Goal: Task Accomplishment & Management: Manage account settings

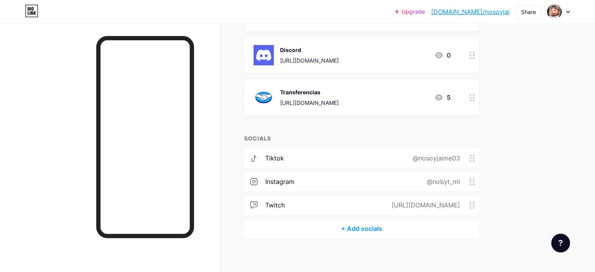
scroll to position [133, 0]
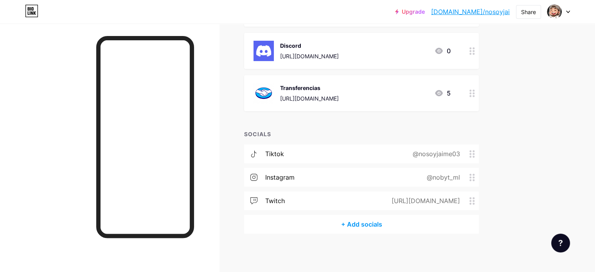
click at [425, 179] on div "instagram @nobyt_ml" at bounding box center [361, 177] width 235 height 19
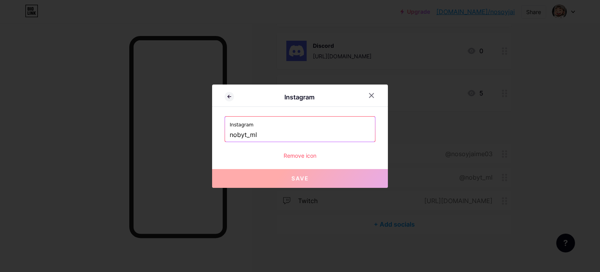
drag, startPoint x: 324, startPoint y: 136, endPoint x: 213, endPoint y: 138, distance: 110.7
click at [213, 138] on div "Instagram Instagram nobyt_ml Remove icon Save" at bounding box center [300, 135] width 176 height 103
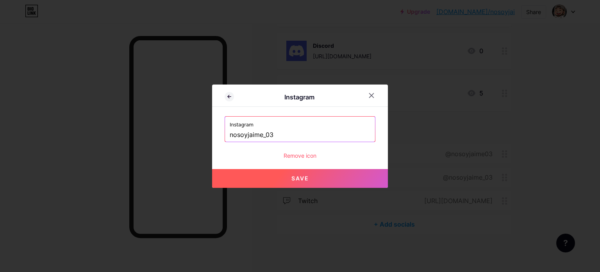
click at [256, 179] on button "Save" at bounding box center [300, 178] width 176 height 19
type input "[URL][DOMAIN_NAME]"
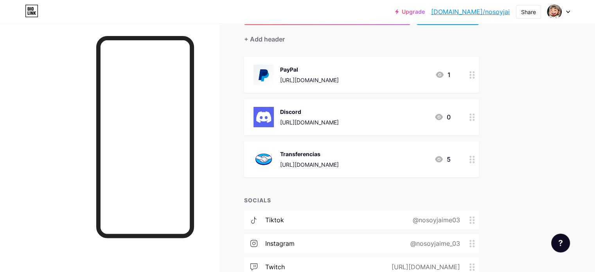
scroll to position [66, 0]
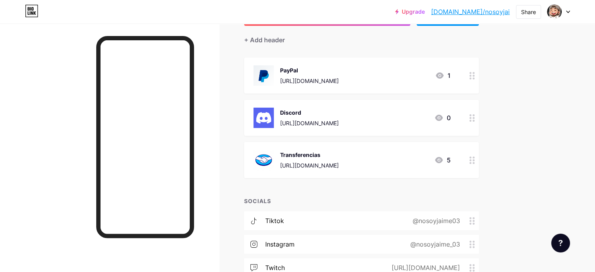
click at [511, 150] on div "Links Posts Design Subscribers NEW Stats Settings + ADD LINK + ADD EMBED + Add …" at bounding box center [255, 149] width 511 height 382
click at [408, 122] on div "Discord [URL][DOMAIN_NAME] 0" at bounding box center [351, 118] width 197 height 20
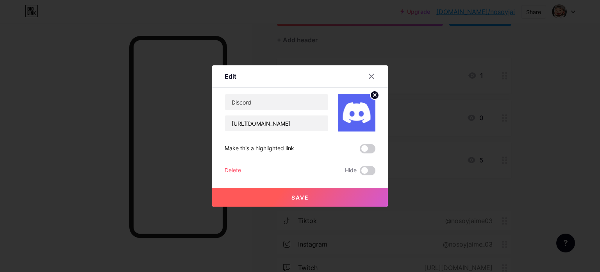
click at [292, 196] on span "Save" at bounding box center [301, 197] width 18 height 7
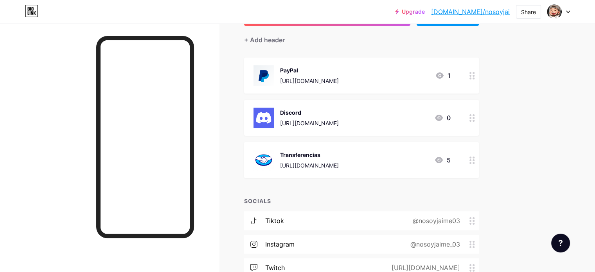
click at [219, 33] on div at bounding box center [109, 159] width 219 height 272
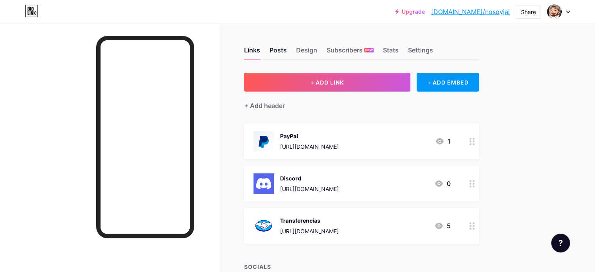
click at [287, 54] on div "Posts" at bounding box center [277, 52] width 17 height 14
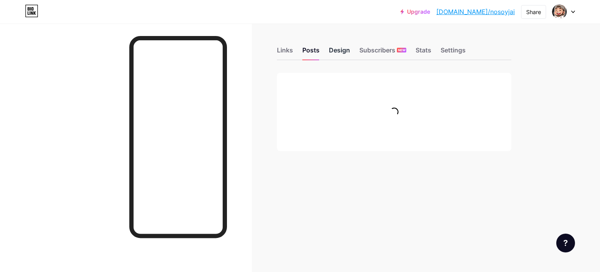
click at [339, 51] on div "Design" at bounding box center [339, 52] width 21 height 14
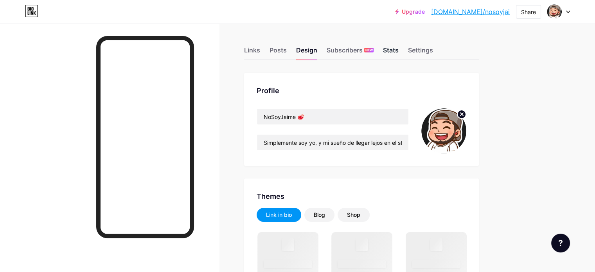
click at [398, 48] on div "Stats" at bounding box center [391, 52] width 16 height 14
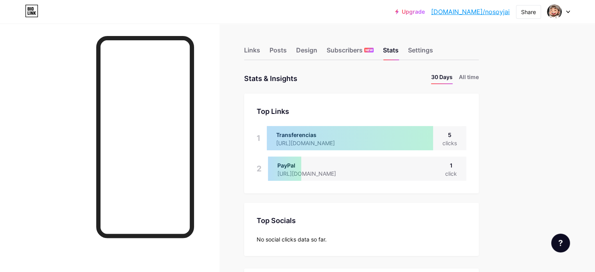
scroll to position [272, 594]
click at [260, 56] on div "Links" at bounding box center [252, 52] width 16 height 14
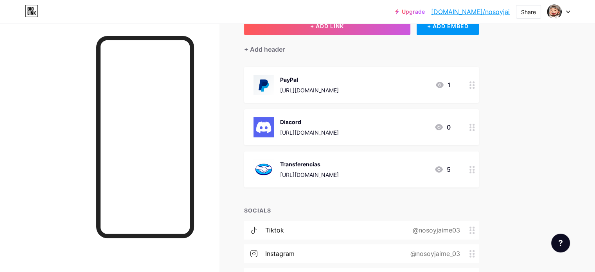
scroll to position [57, 0]
click at [339, 168] on div "Transferencias [URL][DOMAIN_NAME]" at bounding box center [309, 168] width 59 height 20
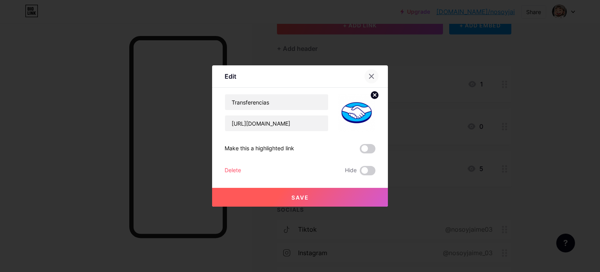
click at [370, 78] on icon at bounding box center [372, 76] width 4 height 4
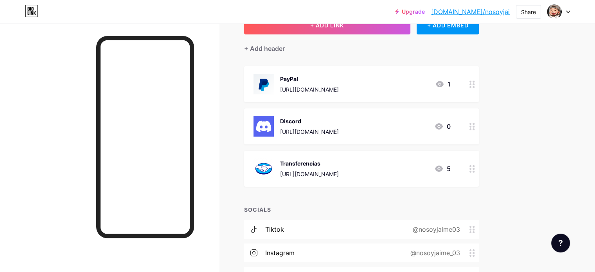
click at [479, 170] on div at bounding box center [471, 169] width 13 height 36
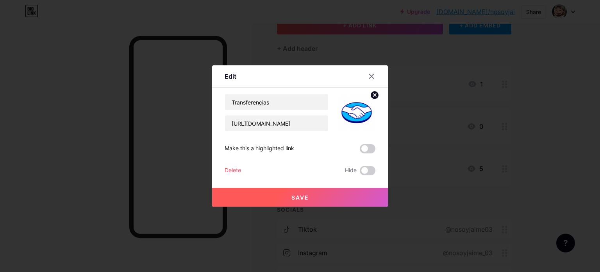
click at [225, 170] on div "Delete" at bounding box center [233, 170] width 16 height 9
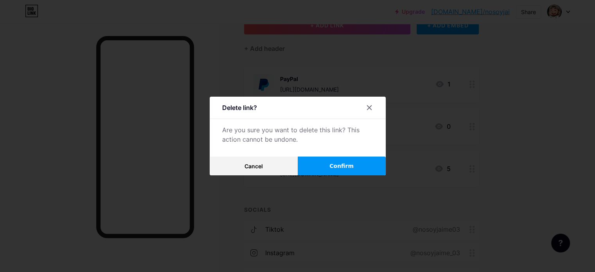
click at [323, 163] on button "Confirm" at bounding box center [342, 165] width 88 height 19
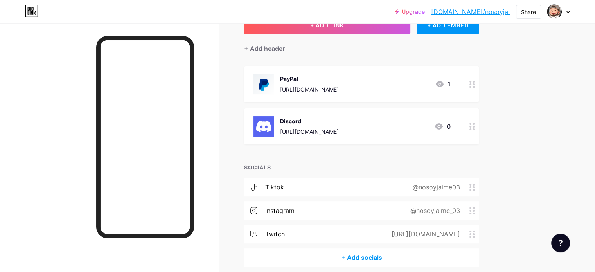
click at [259, 136] on div "Links Posts Design Subscribers NEW Stats Settings + ADD LINK + ADD EMBED + Add …" at bounding box center [255, 135] width 511 height 339
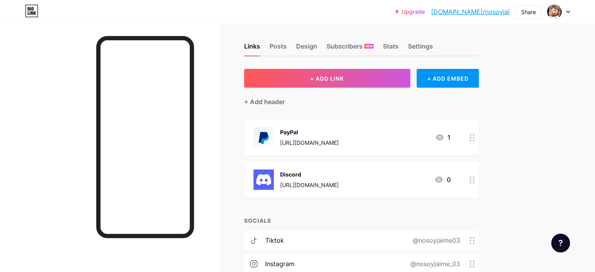
scroll to position [0, 0]
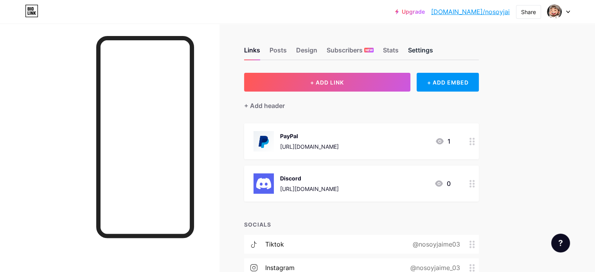
click at [433, 52] on div "Settings" at bounding box center [420, 52] width 25 height 14
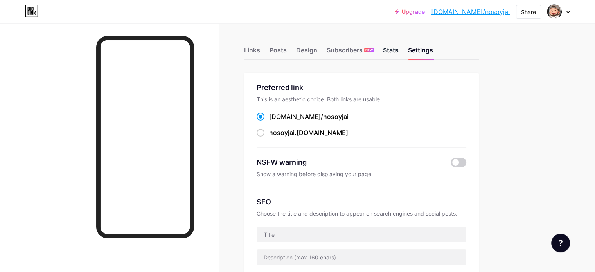
click at [398, 50] on div "Stats" at bounding box center [391, 52] width 16 height 14
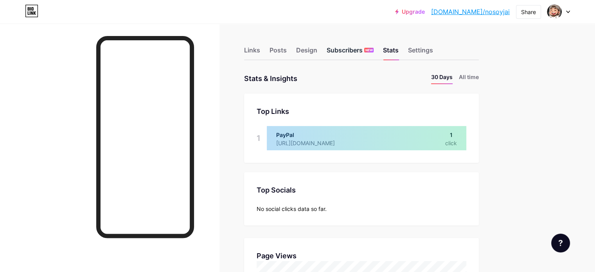
click at [373, 57] on div "Subscribers NEW" at bounding box center [349, 52] width 47 height 14
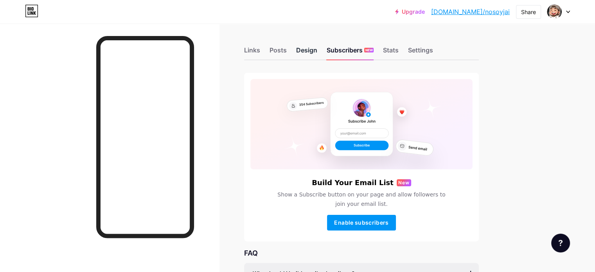
click at [317, 54] on div "Design" at bounding box center [306, 52] width 21 height 14
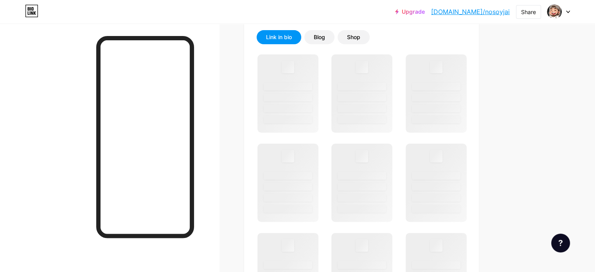
scroll to position [178, 0]
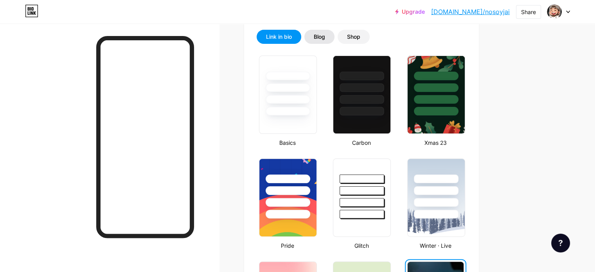
click at [334, 39] on div "Blog" at bounding box center [319, 37] width 30 height 14
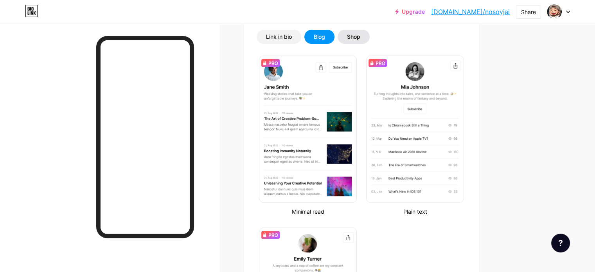
click at [360, 36] on div "Shop" at bounding box center [353, 37] width 13 height 8
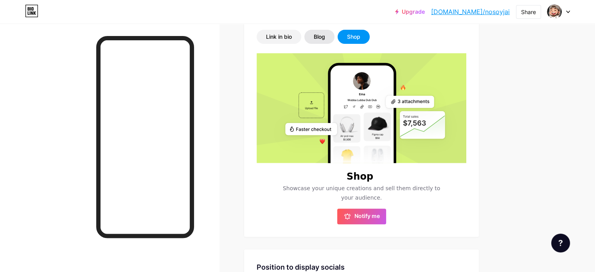
click at [334, 36] on div "Blog" at bounding box center [319, 37] width 30 height 14
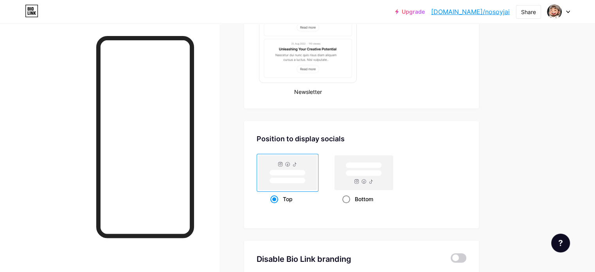
scroll to position [470, 0]
click at [382, 169] on rect at bounding box center [364, 172] width 36 height 6
click at [347, 205] on input "Bottom" at bounding box center [344, 207] width 5 height 5
radio input "true"
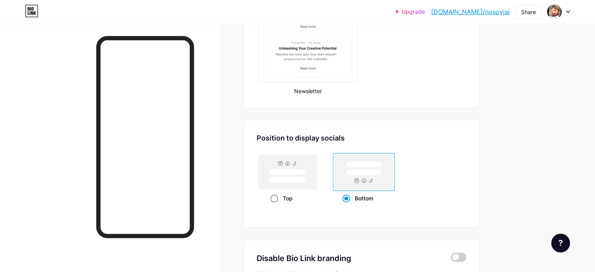
click at [305, 181] on rect at bounding box center [287, 180] width 36 height 6
click at [275, 205] on input "Top" at bounding box center [272, 207] width 5 height 5
radio input "true"
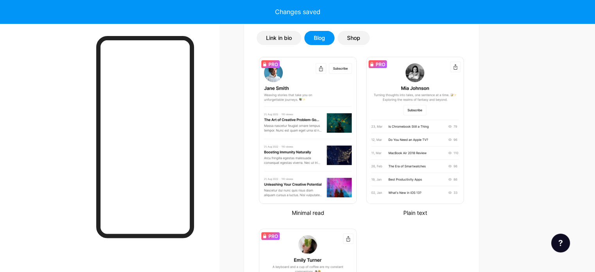
scroll to position [164, 0]
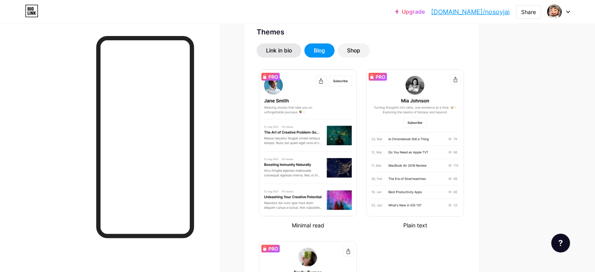
click at [292, 52] on div "Link in bio" at bounding box center [279, 51] width 26 height 8
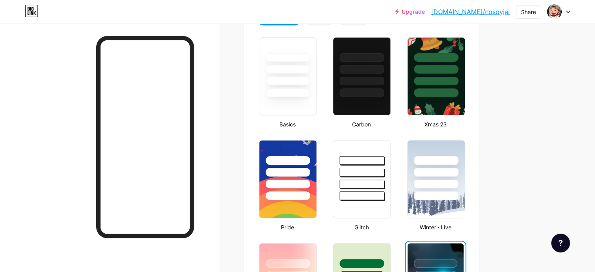
scroll to position [195, 0]
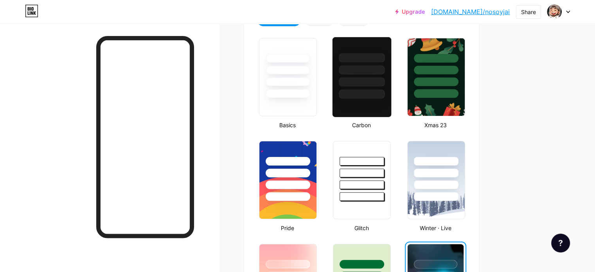
click at [387, 101] on div at bounding box center [361, 77] width 59 height 81
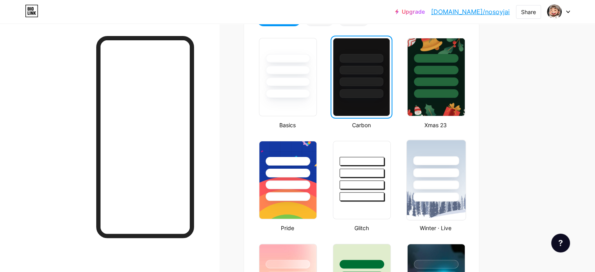
click at [465, 204] on img at bounding box center [435, 180] width 59 height 80
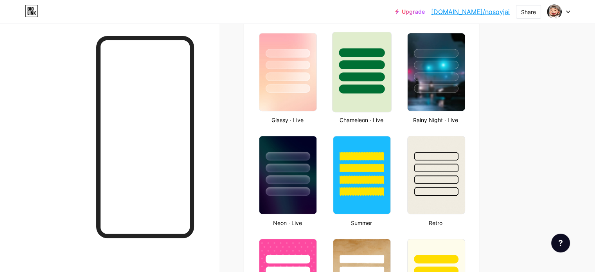
scroll to position [407, 0]
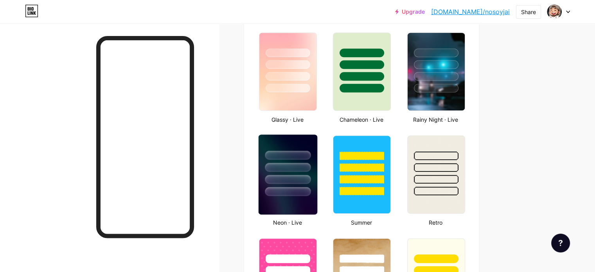
click at [310, 166] on div at bounding box center [288, 167] width 46 height 9
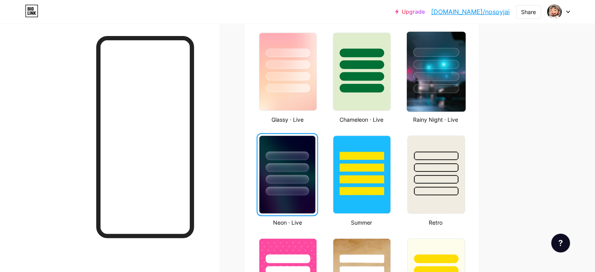
click at [462, 82] on div at bounding box center [435, 62] width 59 height 61
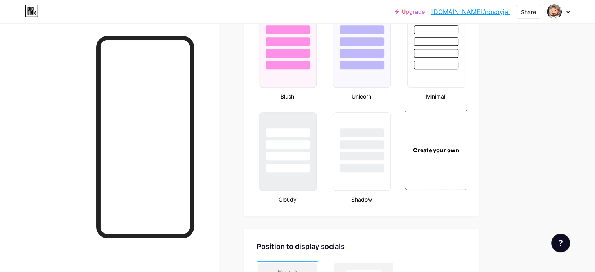
scroll to position [841, 0]
click at [467, 160] on div "Create your own" at bounding box center [435, 149] width 63 height 81
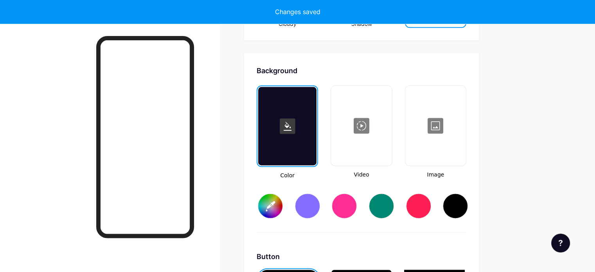
type input "#ffffff"
type input "#000000"
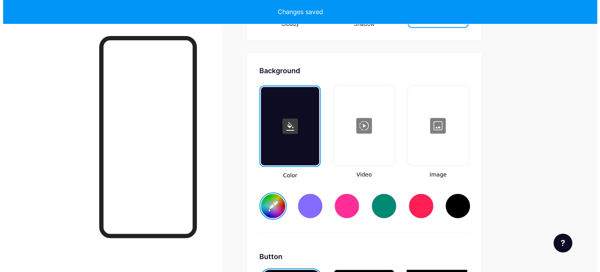
scroll to position [1035, 0]
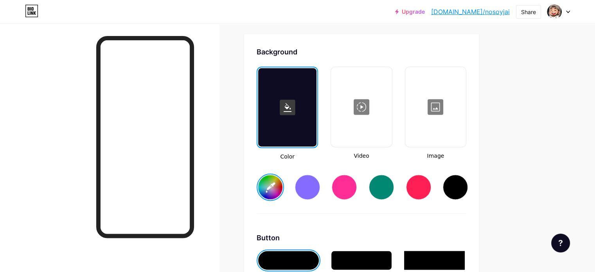
click at [316, 122] on div at bounding box center [287, 107] width 58 height 78
click at [391, 123] on div at bounding box center [361, 107] width 59 height 78
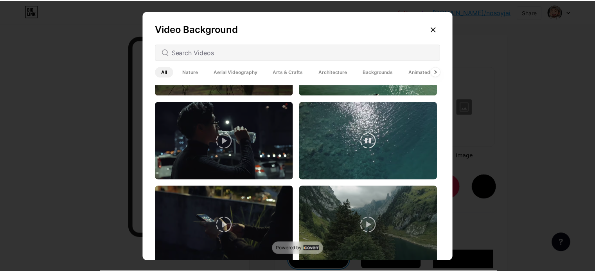
scroll to position [1917, 0]
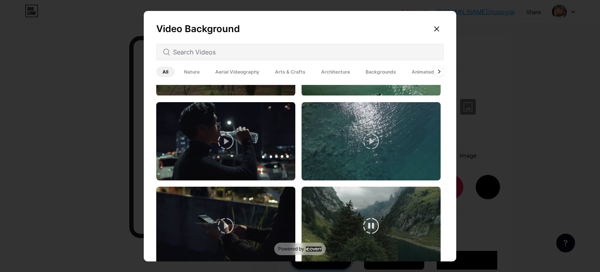
click at [319, 206] on video at bounding box center [371, 225] width 139 height 78
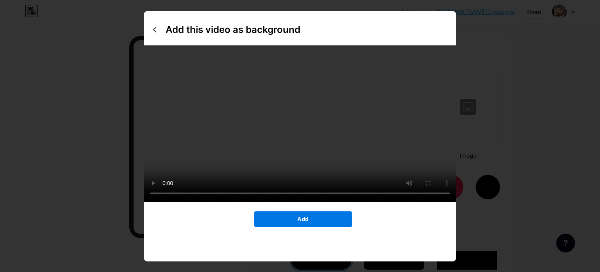
click at [289, 227] on button "Add" at bounding box center [304, 219] width 98 height 16
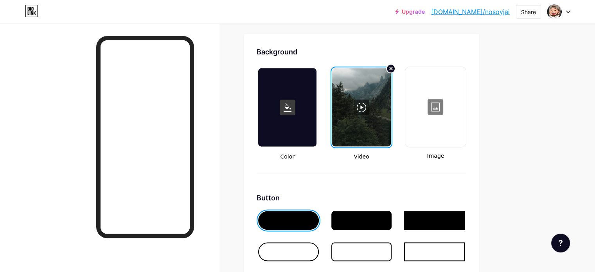
click at [312, 120] on div at bounding box center [287, 107] width 58 height 78
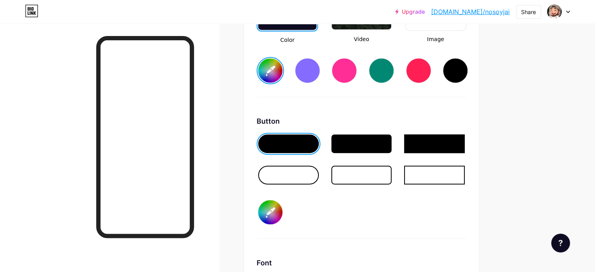
scroll to position [1157, 0]
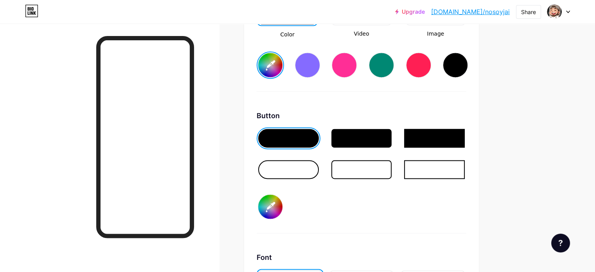
click at [319, 166] on div at bounding box center [288, 169] width 61 height 19
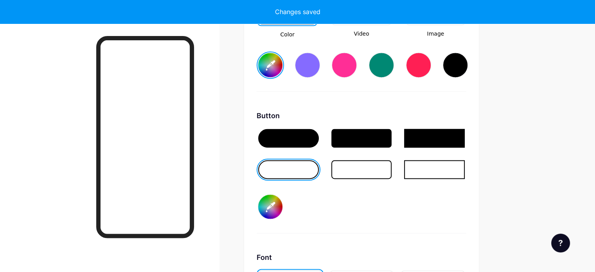
type input "#ffffff"
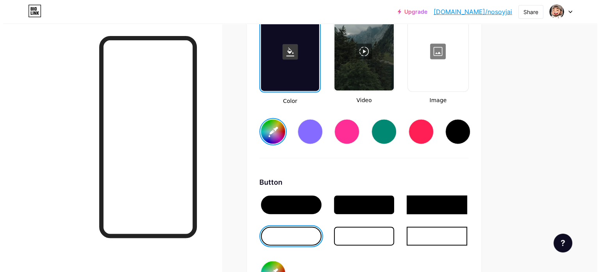
scroll to position [1087, 0]
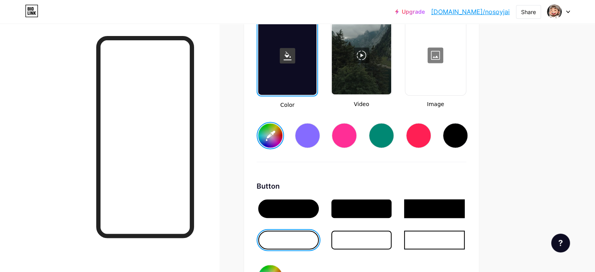
click at [449, 73] on div at bounding box center [435, 55] width 59 height 78
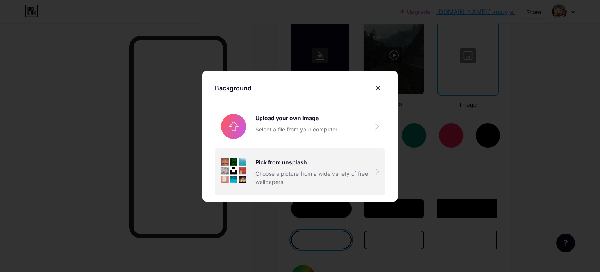
click at [287, 169] on div "Choose a picture from a wide variety of free wallpapers" at bounding box center [316, 177] width 120 height 16
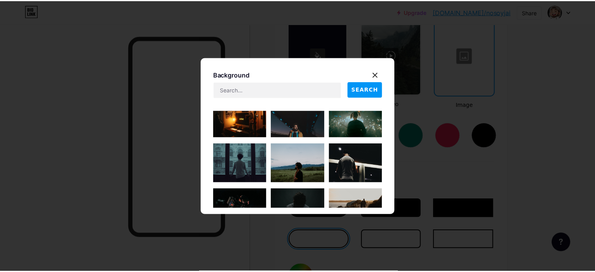
scroll to position [0, 0]
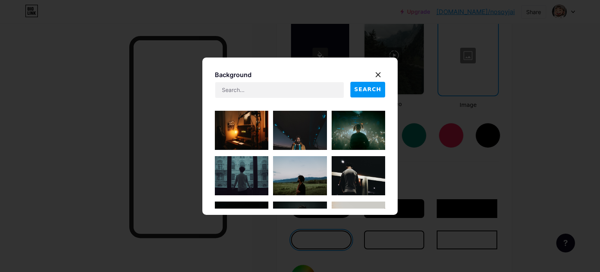
click at [346, 130] on img at bounding box center [359, 130] width 54 height 39
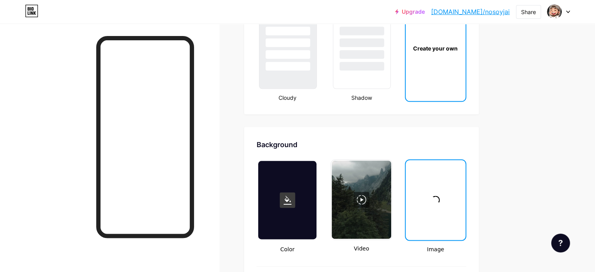
scroll to position [1029, 0]
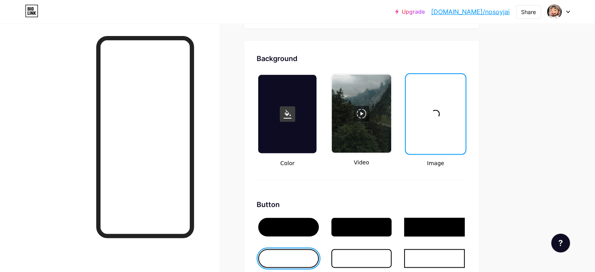
click at [391, 115] on div at bounding box center [361, 113] width 59 height 78
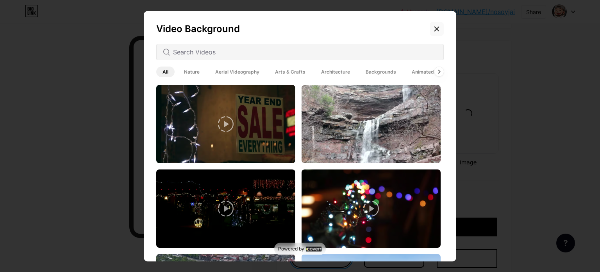
click at [436, 26] on icon at bounding box center [437, 29] width 6 height 6
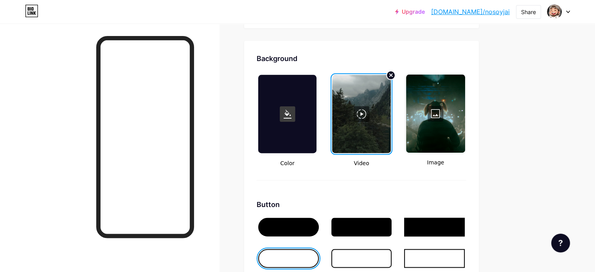
click at [465, 83] on div at bounding box center [435, 113] width 59 height 78
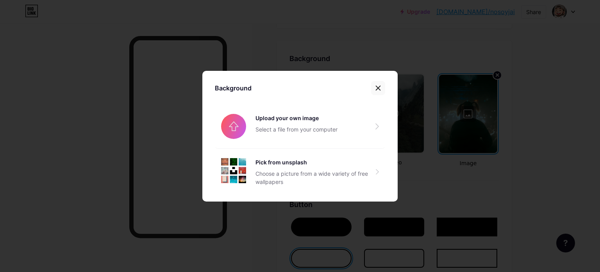
click at [375, 85] on icon at bounding box center [378, 88] width 6 height 6
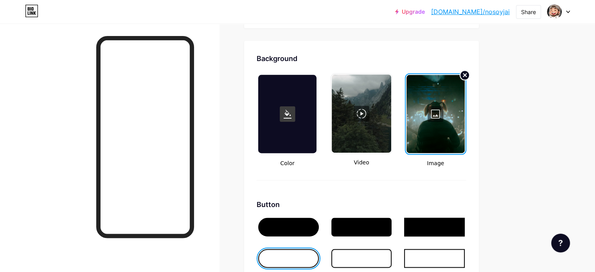
click at [466, 73] on icon at bounding box center [464, 74] width 3 height 3
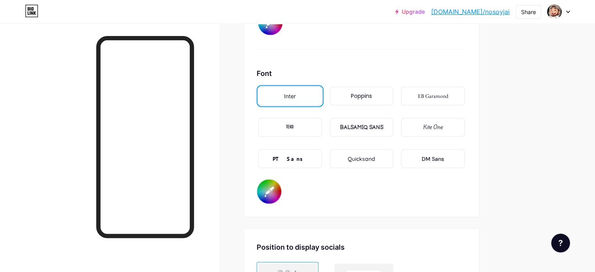
scroll to position [1341, 0]
click at [383, 123] on div "BALSAMIQ SANS" at bounding box center [360, 127] width 43 height 8
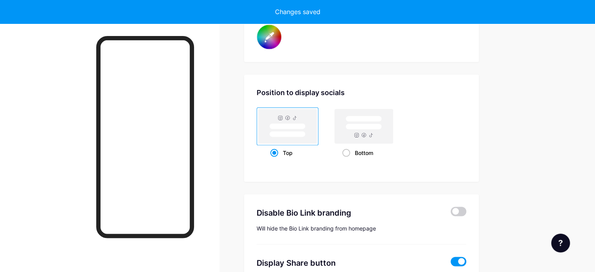
scroll to position [1498, 0]
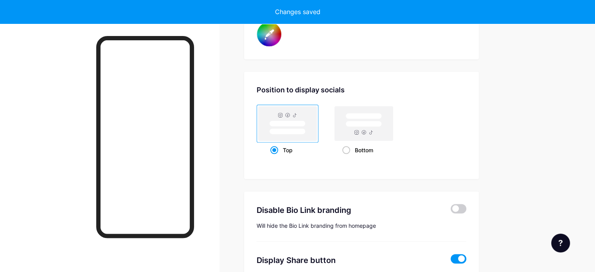
type input "#ffffff"
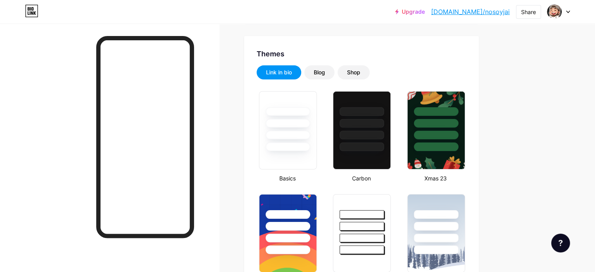
scroll to position [0, 0]
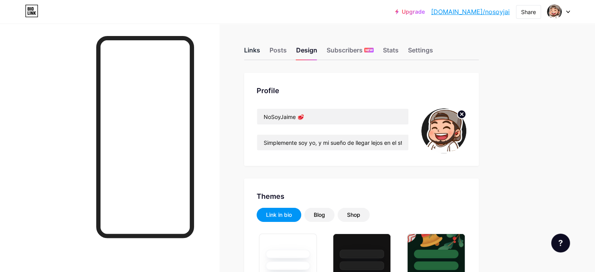
click at [260, 48] on div "Links" at bounding box center [252, 52] width 16 height 14
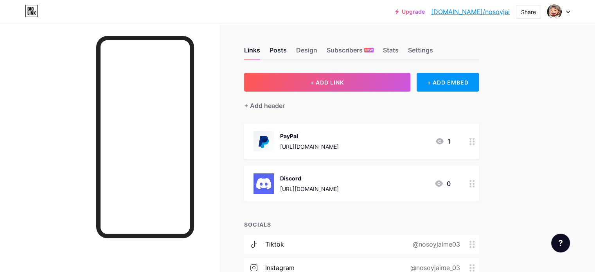
click at [287, 47] on div "Posts" at bounding box center [277, 52] width 17 height 14
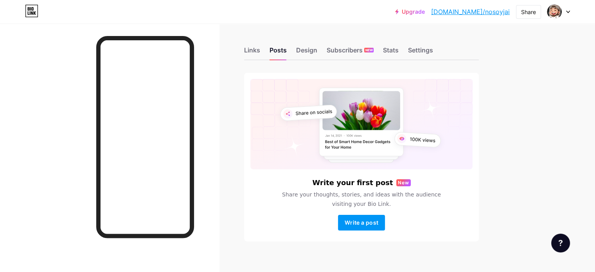
scroll to position [8, 0]
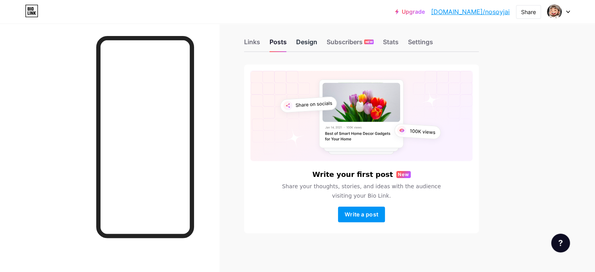
click at [317, 45] on div "Design" at bounding box center [306, 44] width 21 height 14
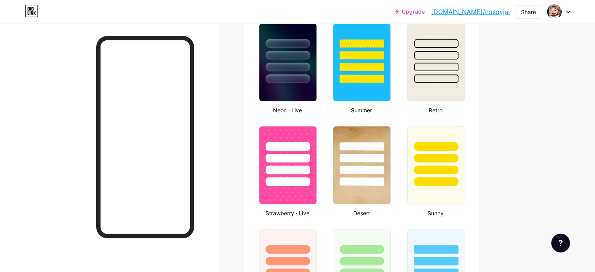
type input "#ffffff"
type input "#000000"
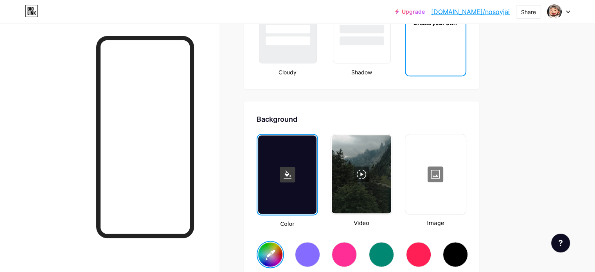
scroll to position [984, 0]
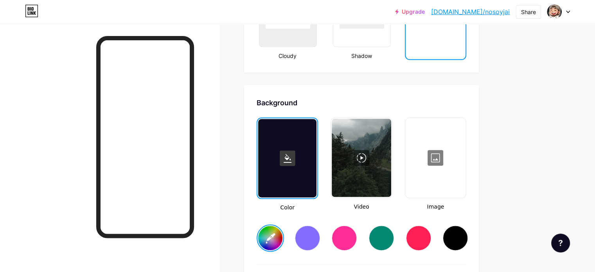
click at [316, 165] on div at bounding box center [287, 158] width 58 height 78
click at [387, 165] on div at bounding box center [361, 157] width 59 height 78
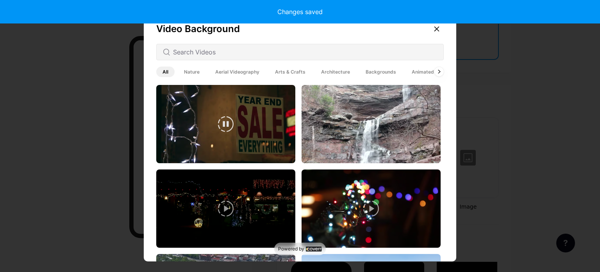
click at [241, 142] on video at bounding box center [225, 124] width 139 height 78
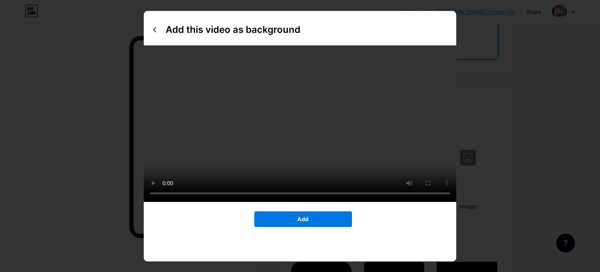
click at [291, 227] on button "Add" at bounding box center [304, 219] width 98 height 16
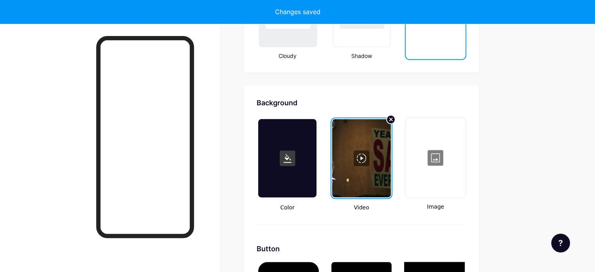
type input "#000000"
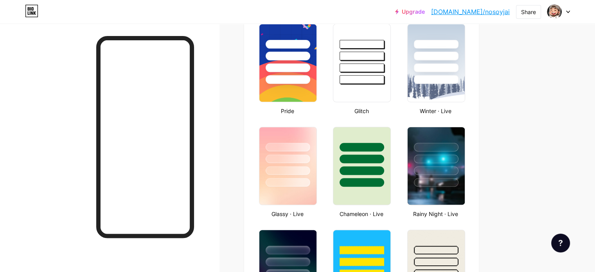
scroll to position [312, 0]
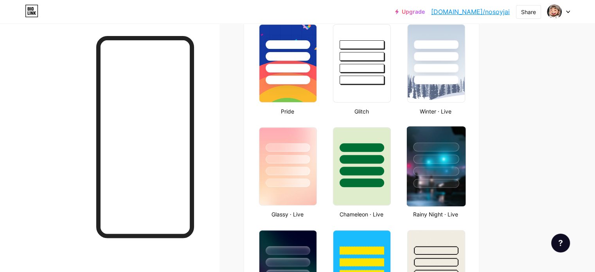
click at [459, 142] on div at bounding box center [436, 146] width 46 height 9
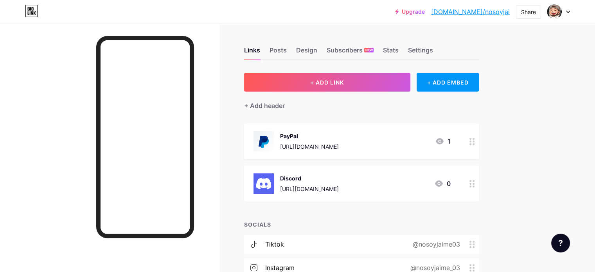
scroll to position [90, 0]
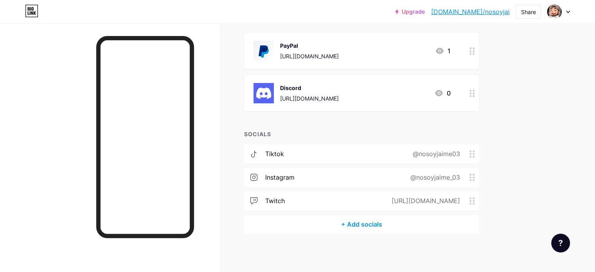
click at [388, 154] on div "tiktok @nosoyjaime03" at bounding box center [361, 153] width 235 height 19
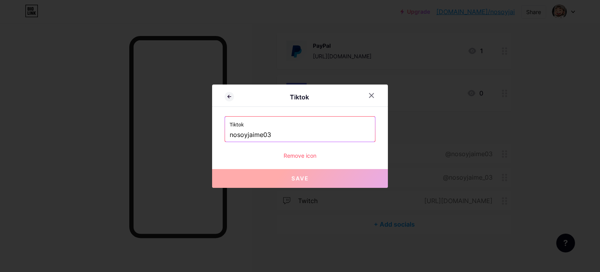
drag, startPoint x: 277, startPoint y: 131, endPoint x: 217, endPoint y: 125, distance: 59.8
click at [217, 125] on div "Tiktok Tiktok nosoyjaime03 Remove icon Save" at bounding box center [300, 135] width 176 height 103
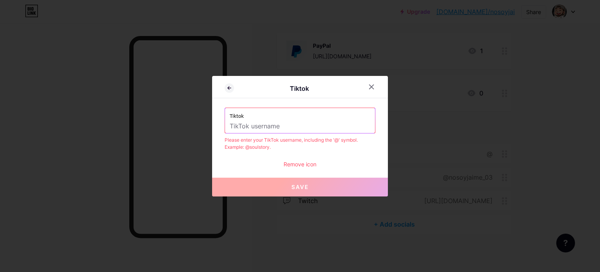
type input "N"
click at [225, 126] on div "Tiktok nosoyjaime03" at bounding box center [300, 120] width 150 height 25
click at [227, 126] on div "Tiktok nosoyjaime03" at bounding box center [300, 120] width 150 height 25
click at [230, 126] on input "nosoyjaime03" at bounding box center [300, 126] width 141 height 13
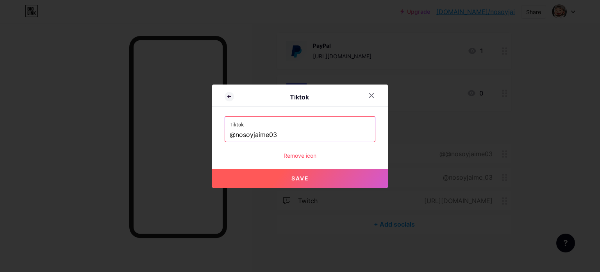
click at [280, 180] on button "Save" at bounding box center [300, 178] width 176 height 19
type input "https://tiktok.com/@nosoyjaime03"
